Goal: Navigation & Orientation: Find specific page/section

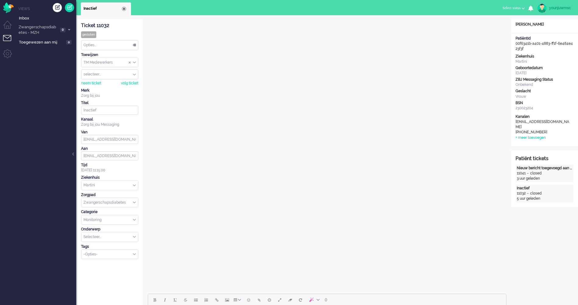
click at [123, 10] on div "Close tab" at bounding box center [123, 8] width 5 height 5
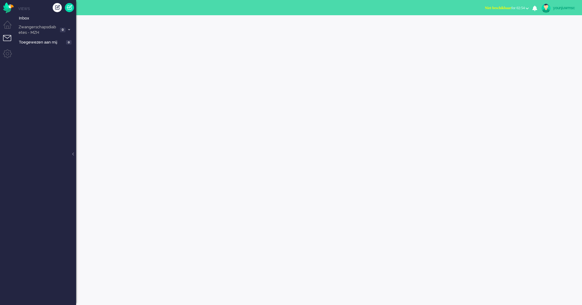
click at [44, 78] on ul "Views Inbox Zwangerschapsdiabetes - MZH 0 Open - Nieuw FO 0 Wacht - Park FO 0 O…" at bounding box center [45, 152] width 61 height 305
